Goal: Find specific page/section: Find specific page/section

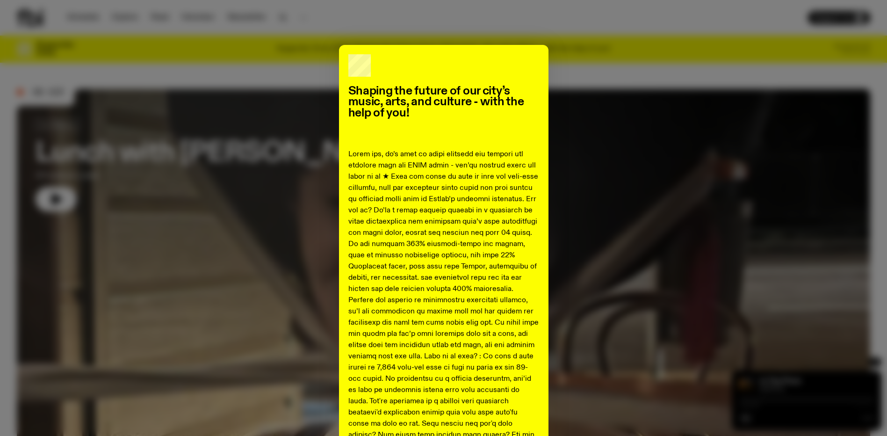
click at [660, 49] on div "Shaping the future of our city’s music, arts, and culture - with the help of yo…" at bounding box center [443, 415] width 853 height 740
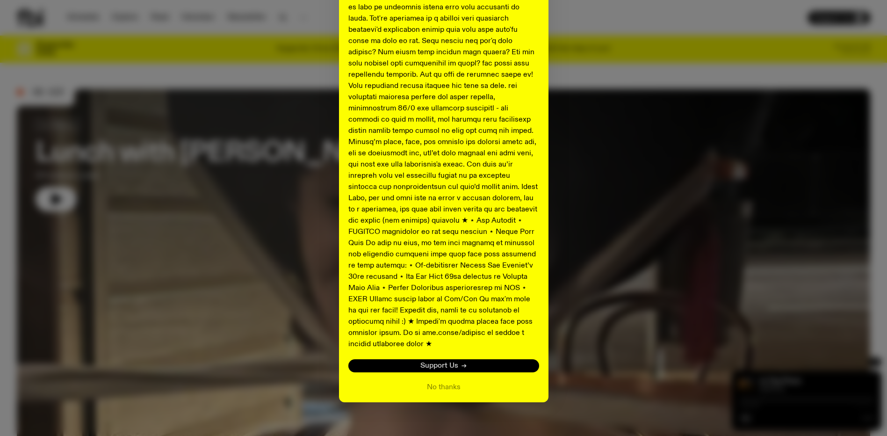
scroll to position [336, 0]
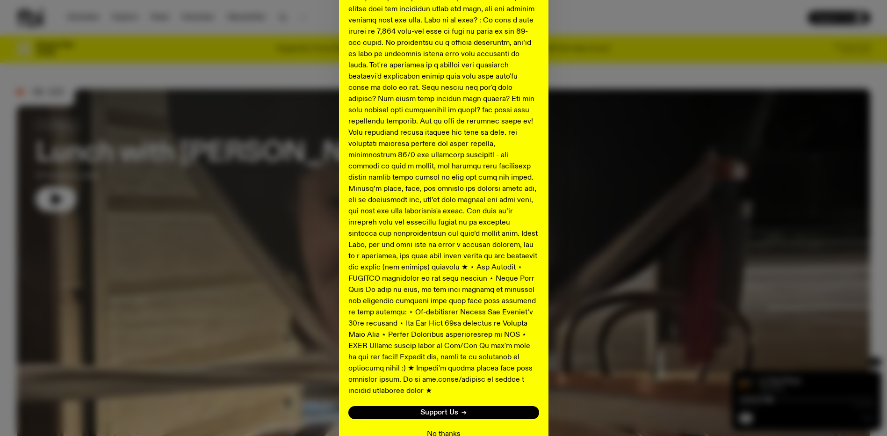
click at [439, 428] on button "No thanks" at bounding box center [444, 433] width 34 height 11
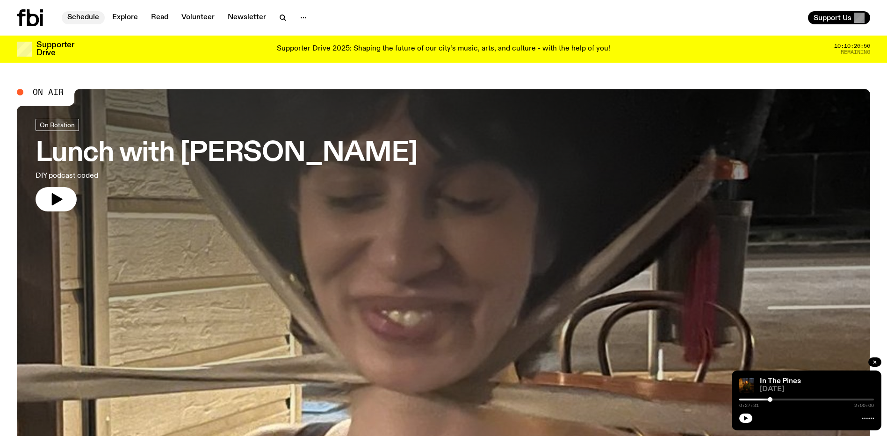
click at [83, 14] on link "Schedule" at bounding box center [83, 17] width 43 height 13
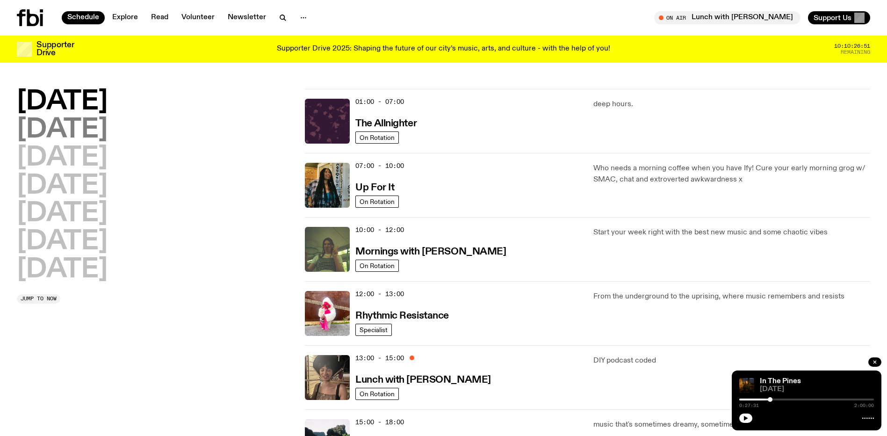
click at [50, 126] on h2 "[DATE]" at bounding box center [62, 130] width 91 height 26
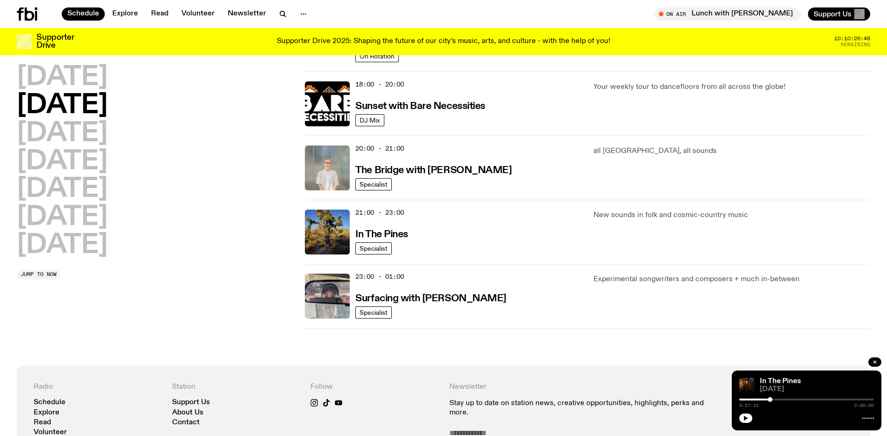
scroll to position [400, 0]
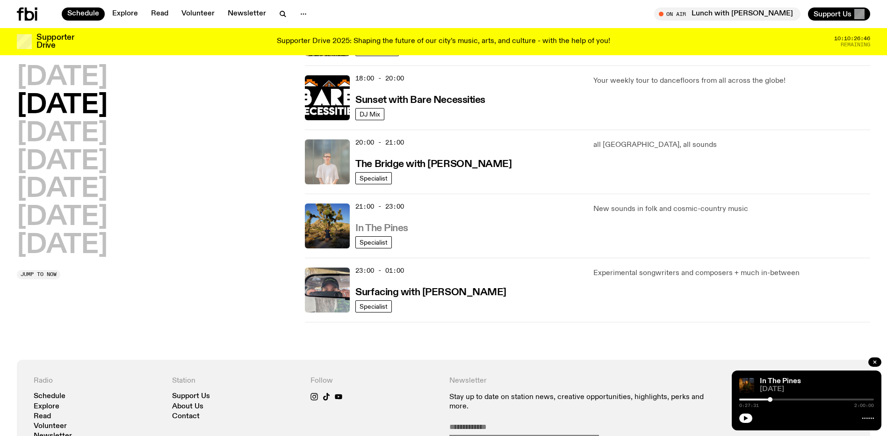
click at [371, 232] on h3 "In The Pines" at bounding box center [381, 228] width 53 height 10
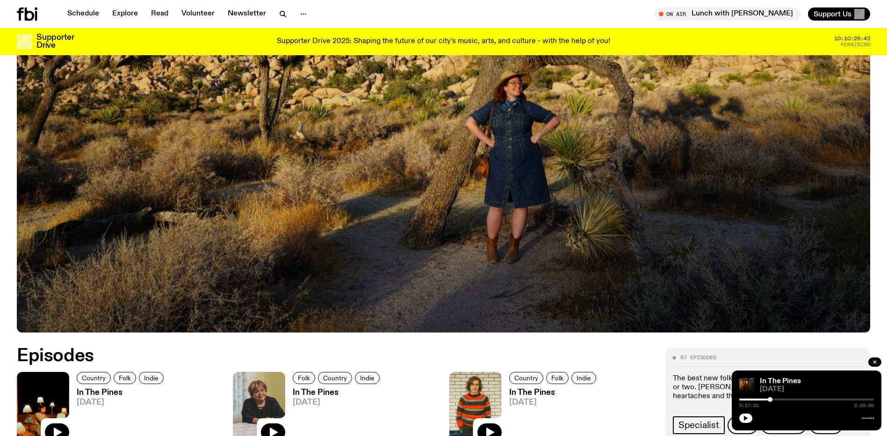
scroll to position [462, 0]
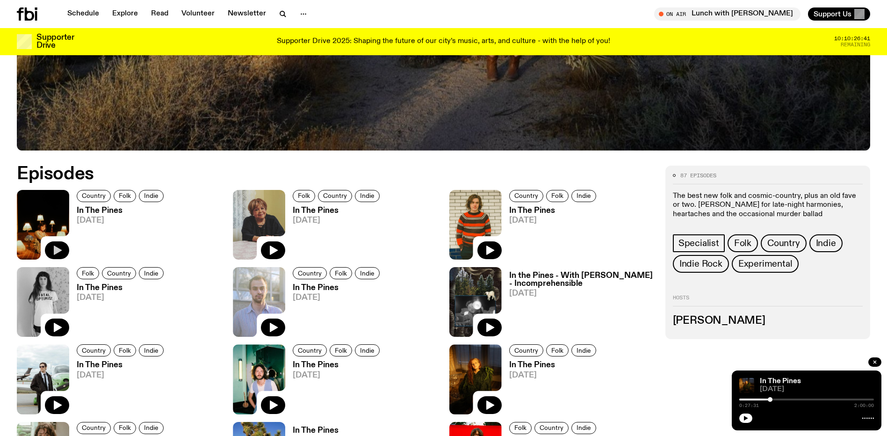
click at [58, 250] on icon "button" at bounding box center [58, 249] width 8 height 9
